Goal: Information Seeking & Learning: Find specific fact

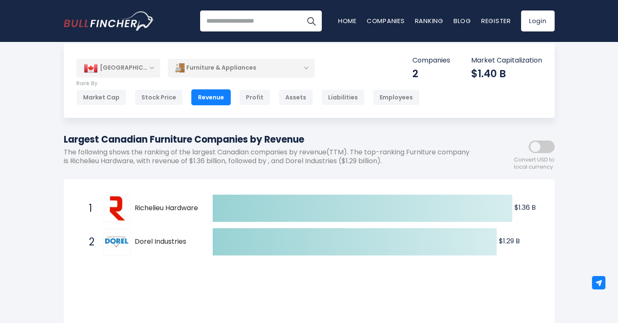
scroll to position [11, 0]
click at [154, 205] on span "Richelieu Hardware" at bounding box center [166, 208] width 63 height 9
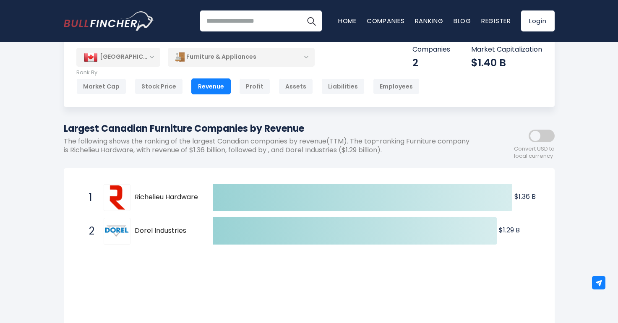
scroll to position [22, 0]
click at [535, 135] on span at bounding box center [542, 136] width 26 height 13
click at [548, 137] on span at bounding box center [542, 136] width 26 height 13
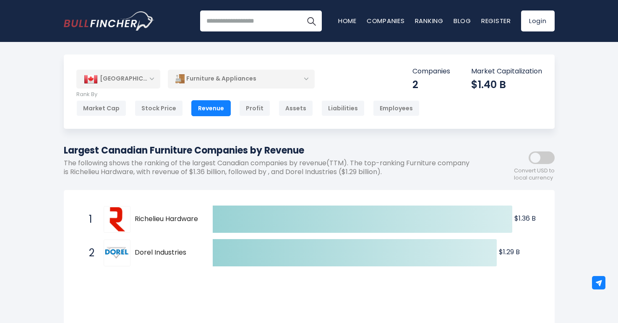
scroll to position [0, 0]
drag, startPoint x: 319, startPoint y: 145, endPoint x: 79, endPoint y: 157, distance: 239.5
click at [79, 157] on div "Largest Canadian Furniture Companies by Revenue The following shows the ranking…" at bounding box center [272, 164] width 416 height 40
click at [295, 149] on h1 "Largest Canadian Furniture Companies by Revenue" at bounding box center [272, 151] width 416 height 14
drag, startPoint x: 313, startPoint y: 150, endPoint x: 50, endPoint y: 140, distance: 263.4
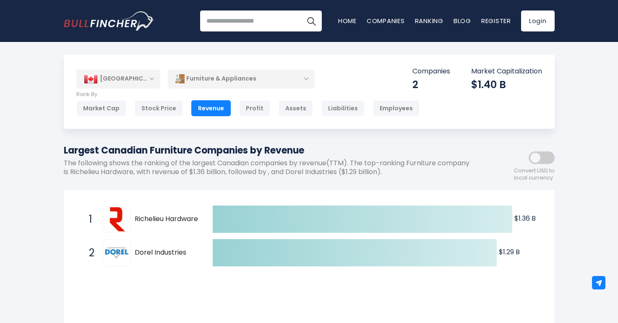
copy h1 "Largest Canadian Furniture Companies by Revenue"
